Goal: Information Seeking & Learning: Understand process/instructions

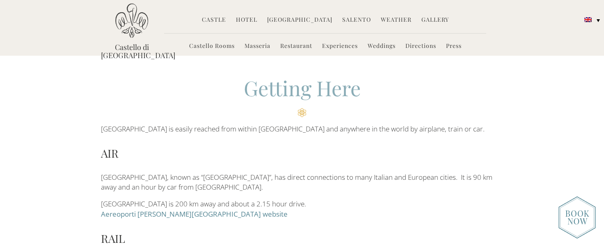
click at [73, 140] on div "Getting Here [GEOGRAPHIC_DATA] is easily reached from within [GEOGRAPHIC_DATA] …" at bounding box center [302, 181] width 604 height 214
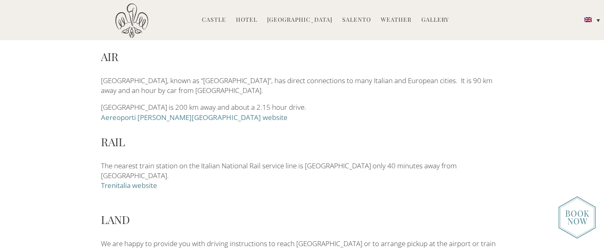
scroll to position [123, 0]
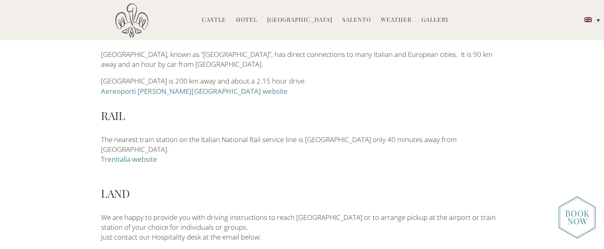
click at [71, 142] on div "Getting Here [GEOGRAPHIC_DATA] is easily reached from within [GEOGRAPHIC_DATA] …" at bounding box center [302, 58] width 604 height 214
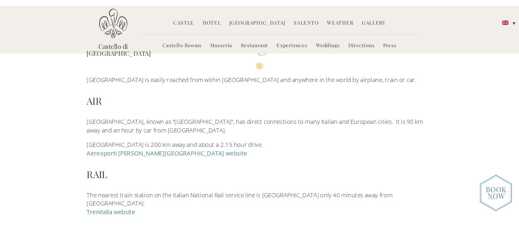
scroll to position [41, 0]
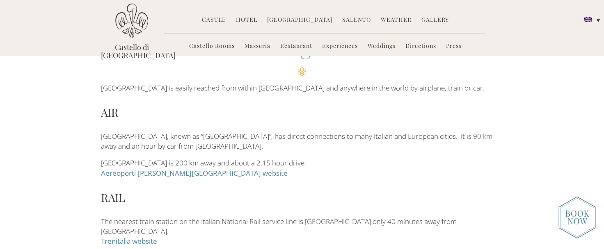
click at [71, 141] on div "Getting Here [GEOGRAPHIC_DATA] is easily reached from within [GEOGRAPHIC_DATA] …" at bounding box center [302, 140] width 604 height 214
click at [70, 140] on div "Getting Here [GEOGRAPHIC_DATA] is easily reached from within [GEOGRAPHIC_DATA] …" at bounding box center [302, 140] width 604 height 214
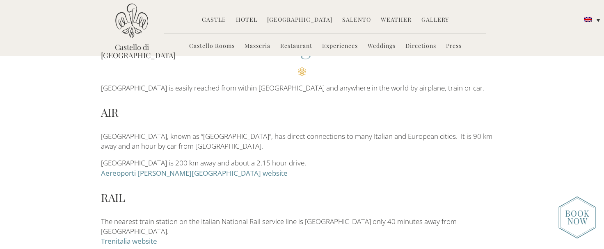
click at [70, 140] on div "Getting Here [GEOGRAPHIC_DATA] is easily reached from within [GEOGRAPHIC_DATA] …" at bounding box center [302, 140] width 604 height 214
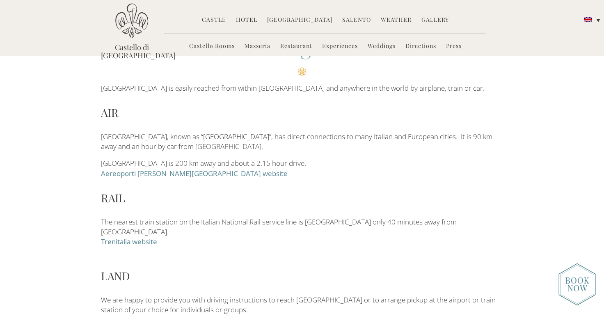
click at [358, 116] on h3 "AIR" at bounding box center [302, 112] width 402 height 16
